Goal: Information Seeking & Learning: Learn about a topic

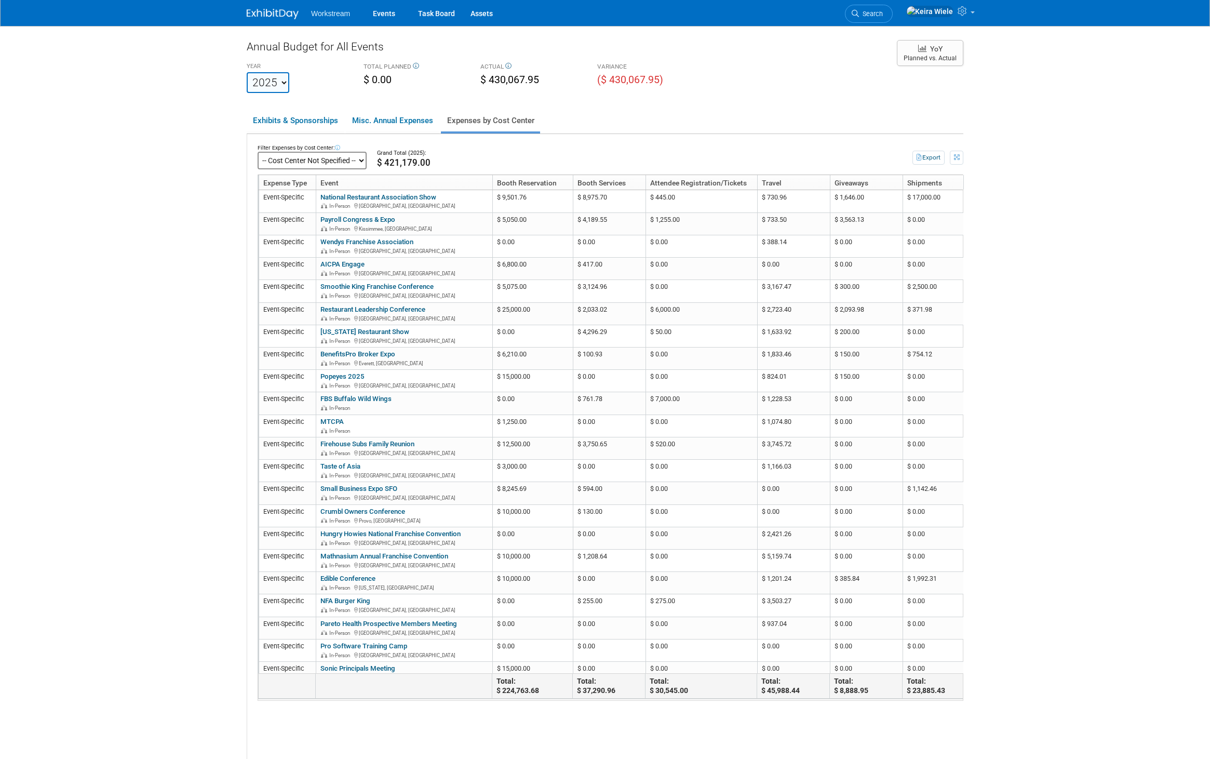
click at [271, 86] on select "2023 2024 2025 2026 2027 2028 2029 2030 2031" at bounding box center [268, 82] width 43 height 21
click at [392, 15] on link "Events" at bounding box center [384, 13] width 38 height 26
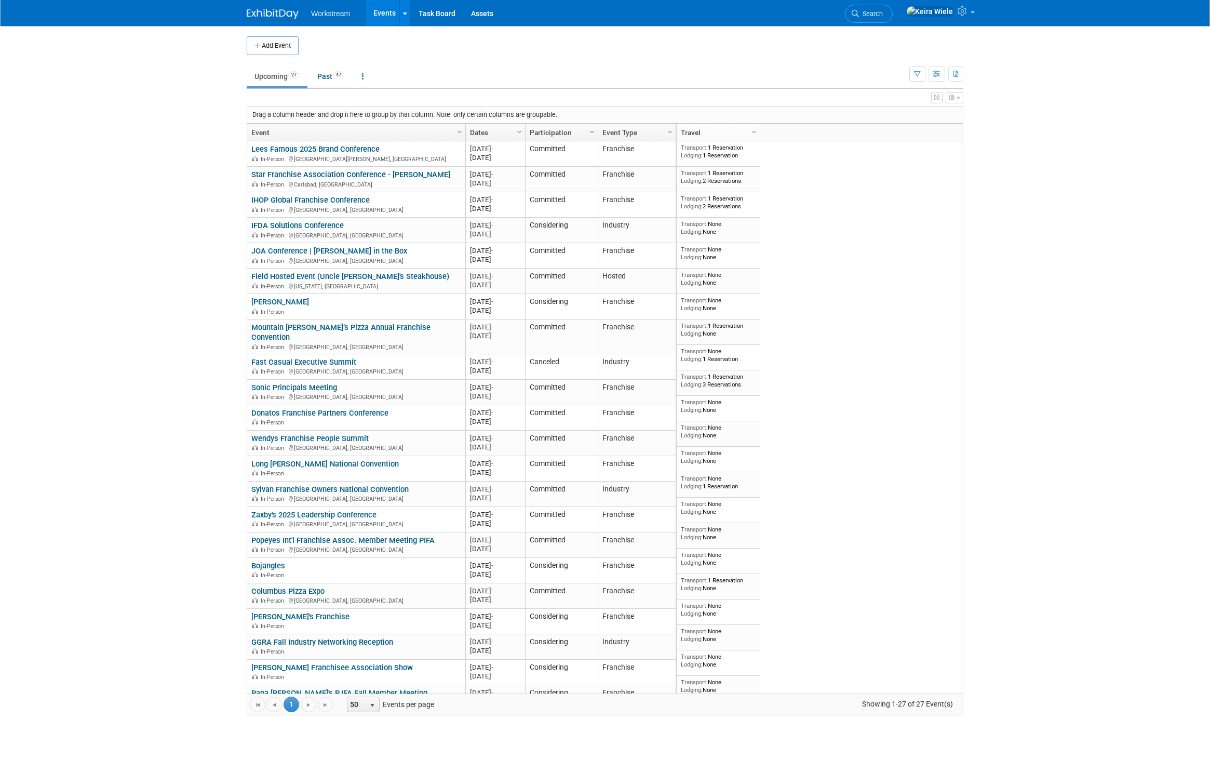
click at [272, 31] on div "Add Event" at bounding box center [605, 40] width 717 height 29
click at [330, 69] on link "Past 47" at bounding box center [331, 76] width 43 height 20
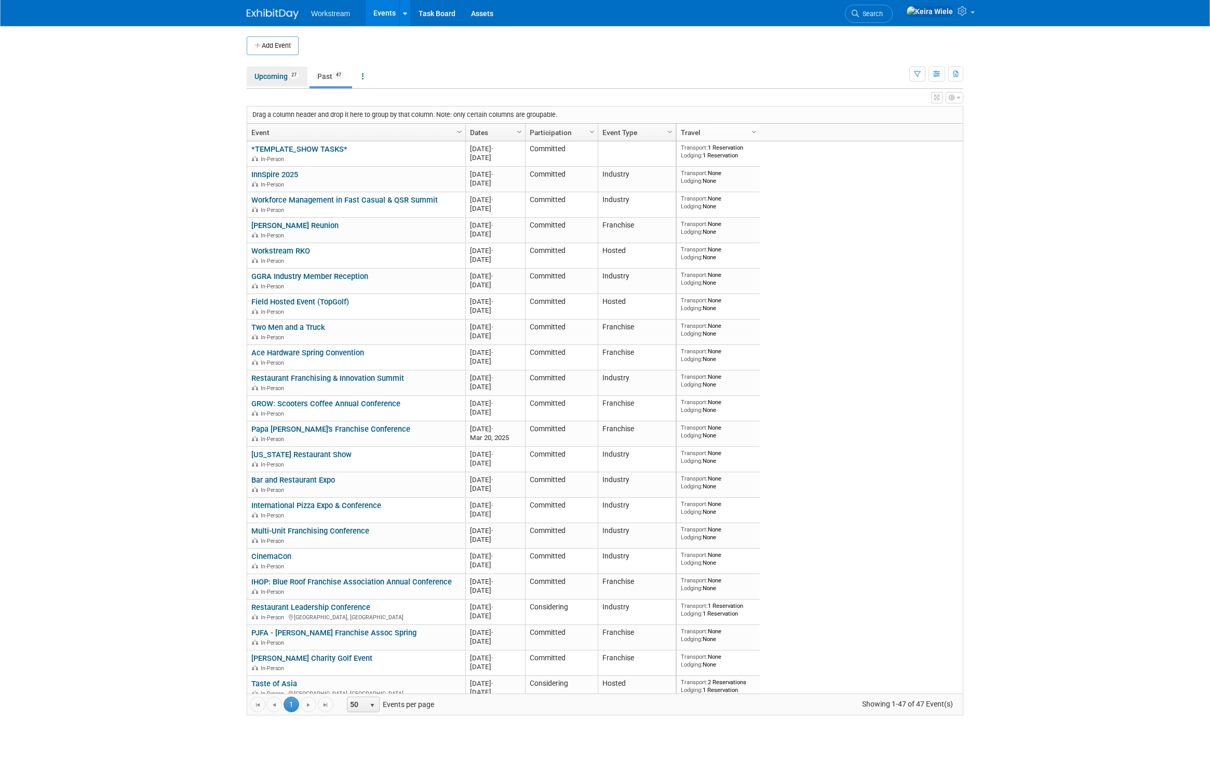
click at [279, 70] on link "Upcoming 27" at bounding box center [277, 76] width 61 height 20
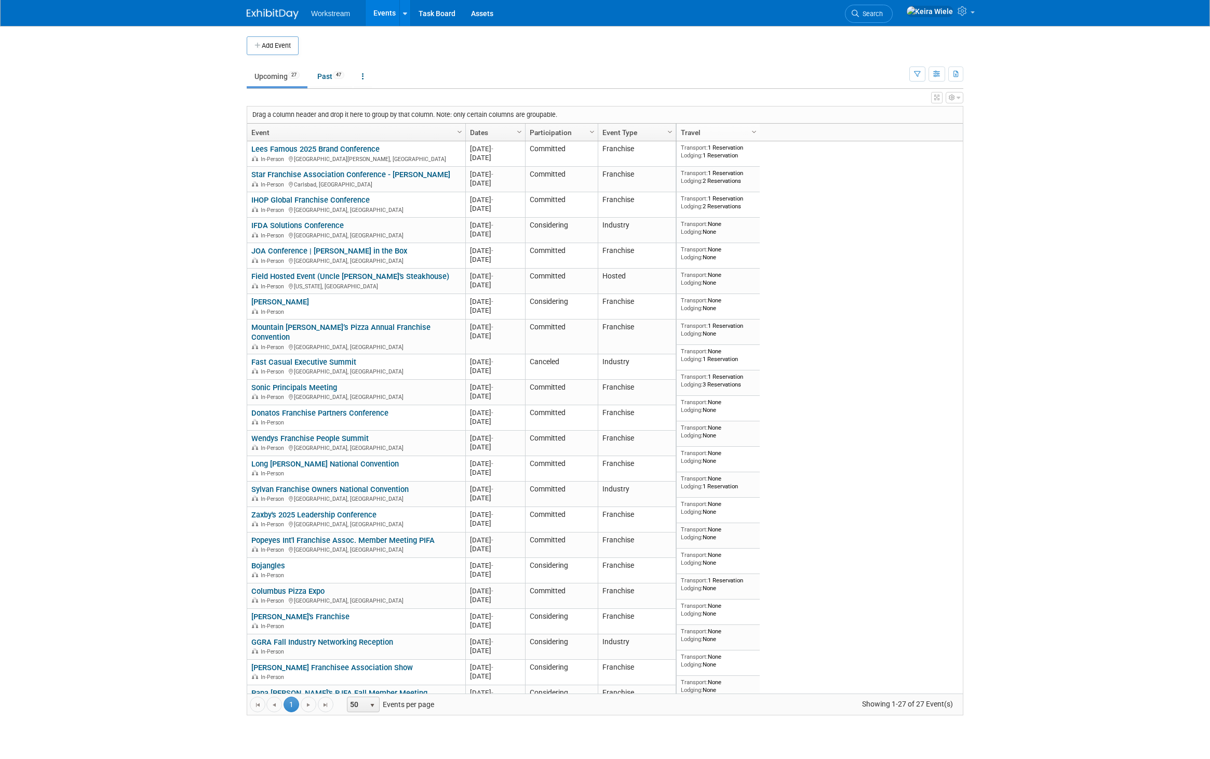
scroll to position [135, 0]
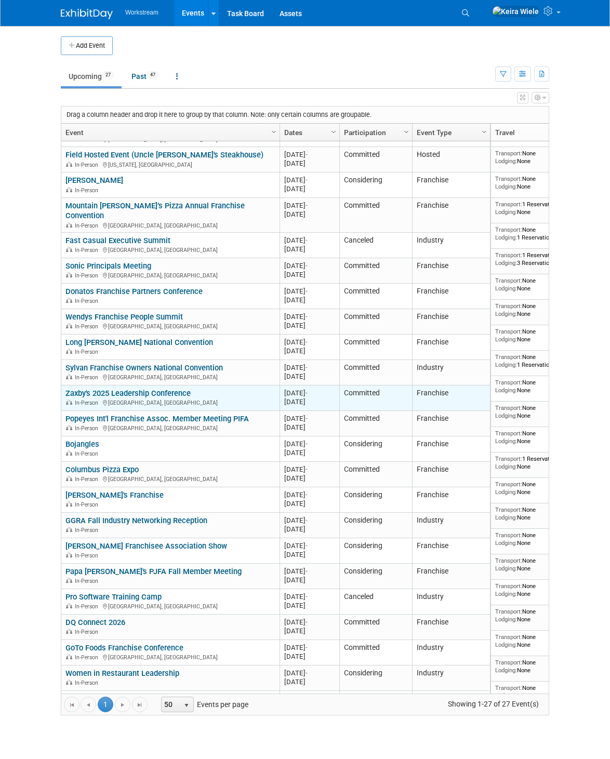
scroll to position [135, 0]
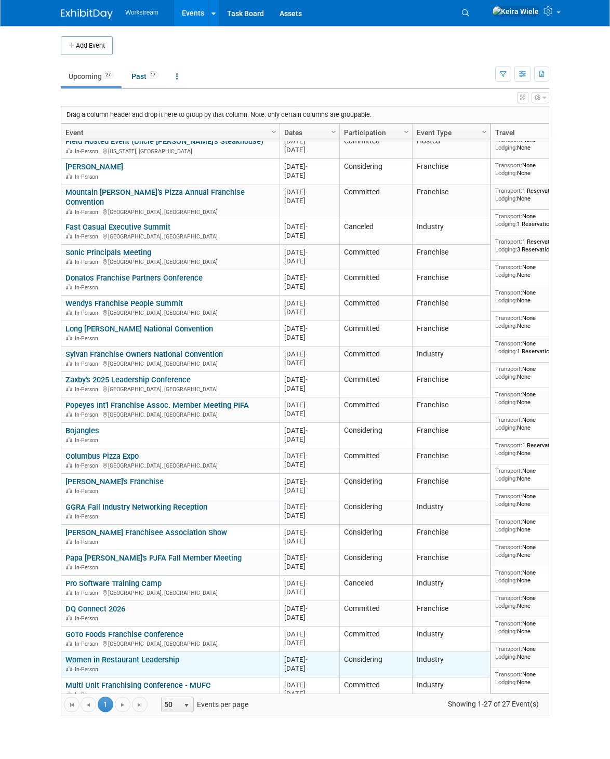
click at [118, 655] on link "Women in Restaurant Leadership" at bounding box center [122, 659] width 114 height 9
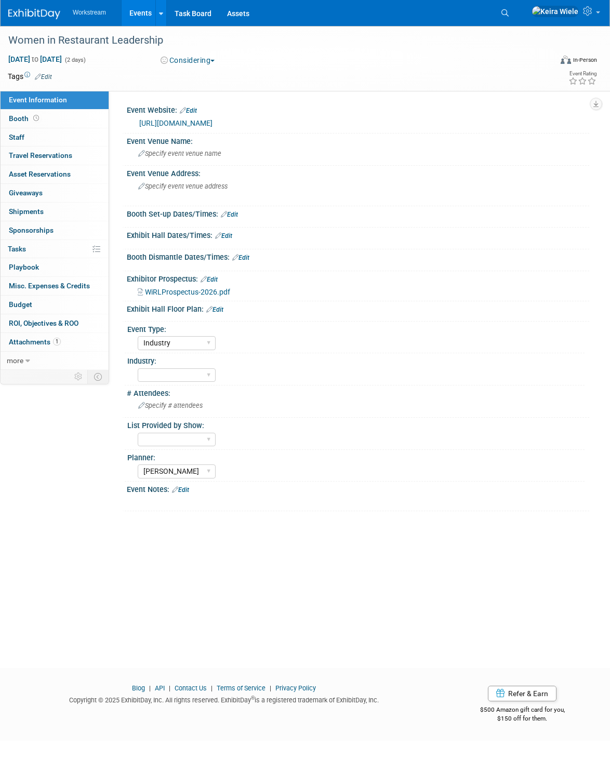
select select "Industry"
select select "Tatia Meghdadi"
click at [204, 293] on span "WiRLProspectus-2026.pdf" at bounding box center [187, 292] width 85 height 8
